Goal: Transaction & Acquisition: Purchase product/service

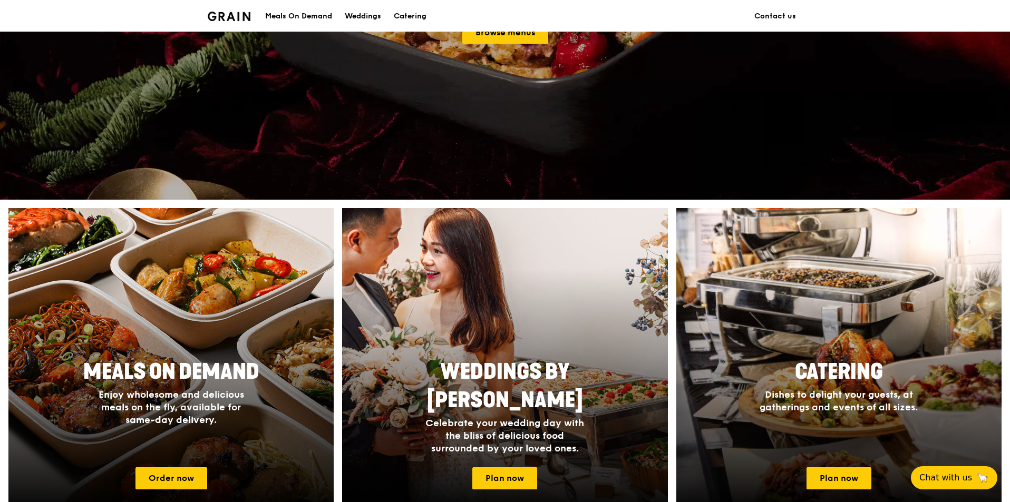
scroll to position [369, 0]
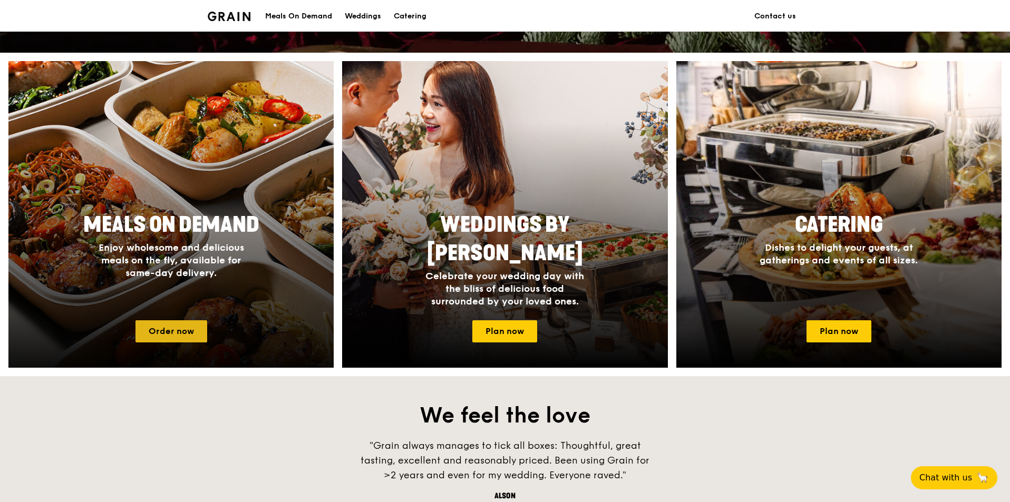
click at [179, 327] on link "Order now" at bounding box center [171, 331] width 72 height 22
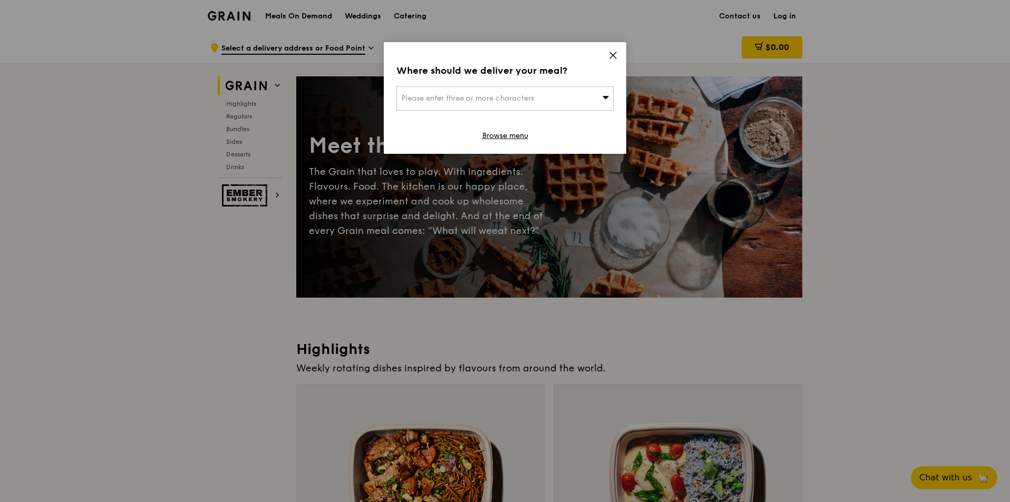
click at [611, 53] on icon at bounding box center [613, 55] width 6 height 6
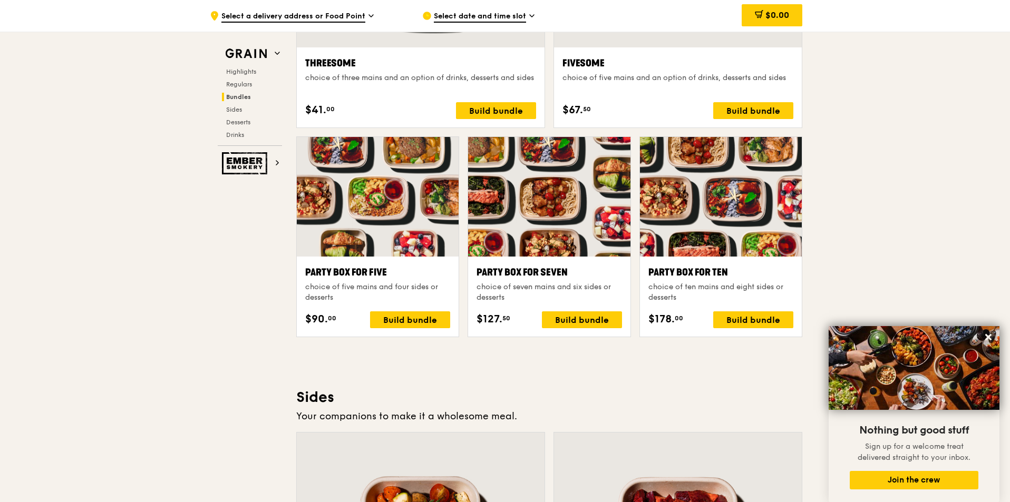
scroll to position [1897, 0]
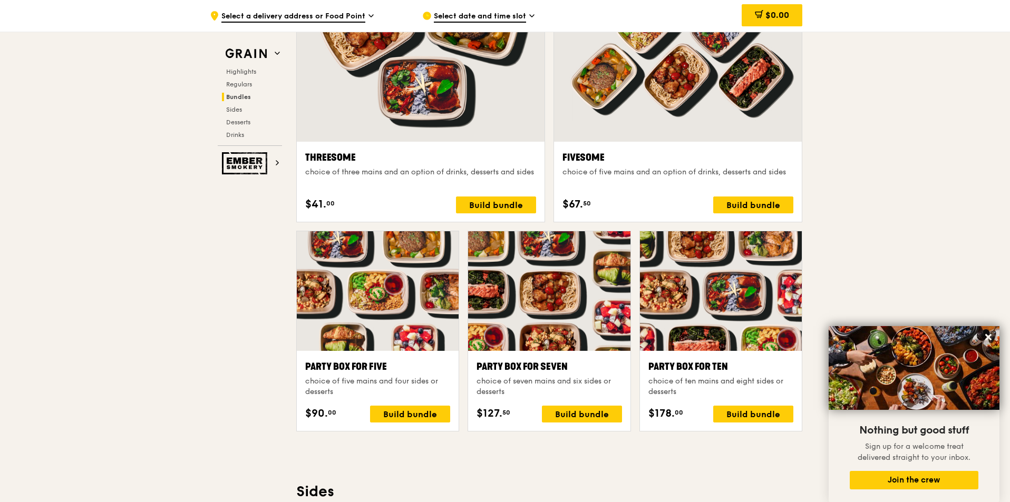
click at [704, 239] on div at bounding box center [721, 291] width 162 height 120
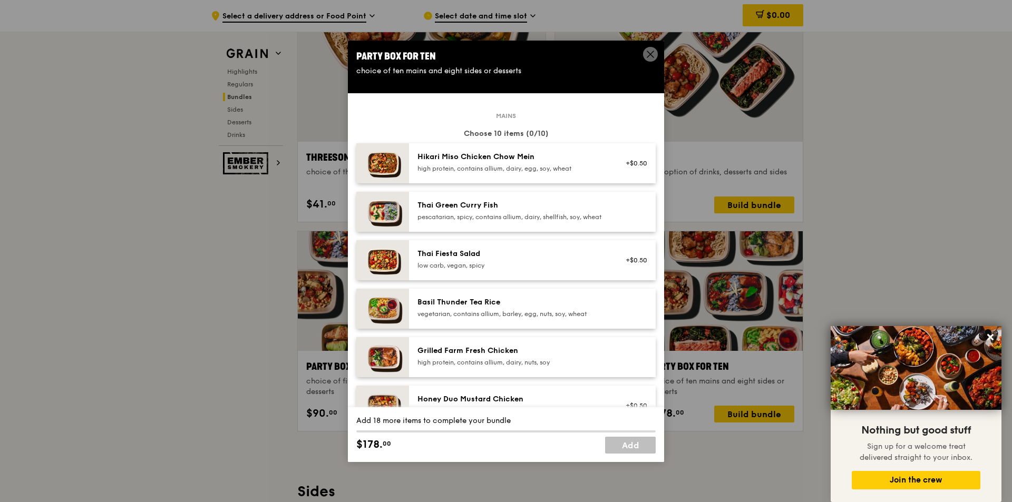
click at [652, 53] on icon at bounding box center [650, 54] width 9 height 9
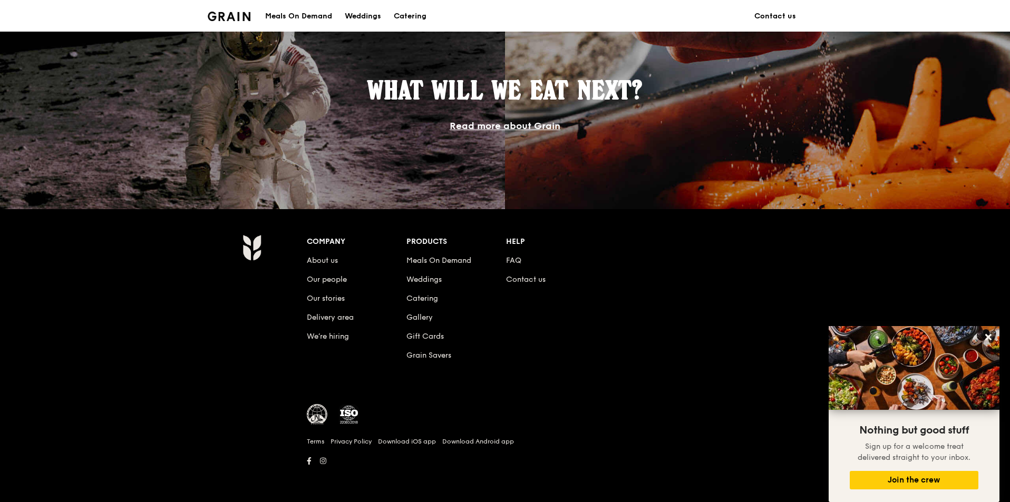
scroll to position [369, 0]
